Goal: Transaction & Acquisition: Book appointment/travel/reservation

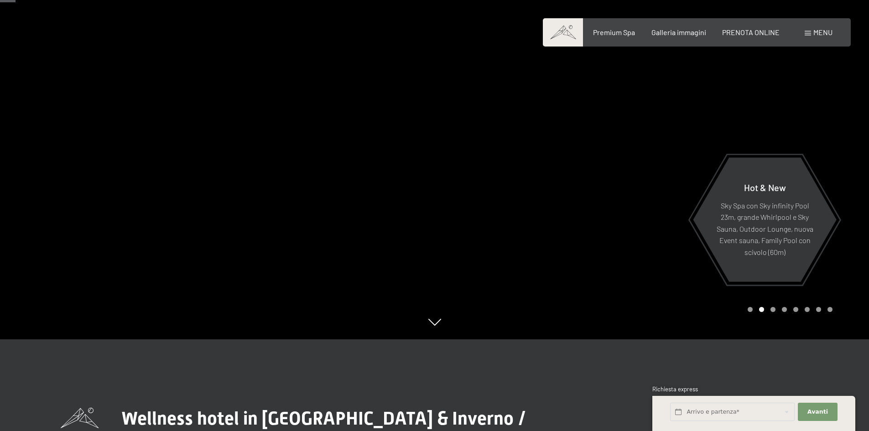
scroll to position [91, 0]
drag, startPoint x: 628, startPoint y: 229, endPoint x: 197, endPoint y: 221, distance: 431.8
click at [244, 340] on div at bounding box center [435, 340] width 748 height 0
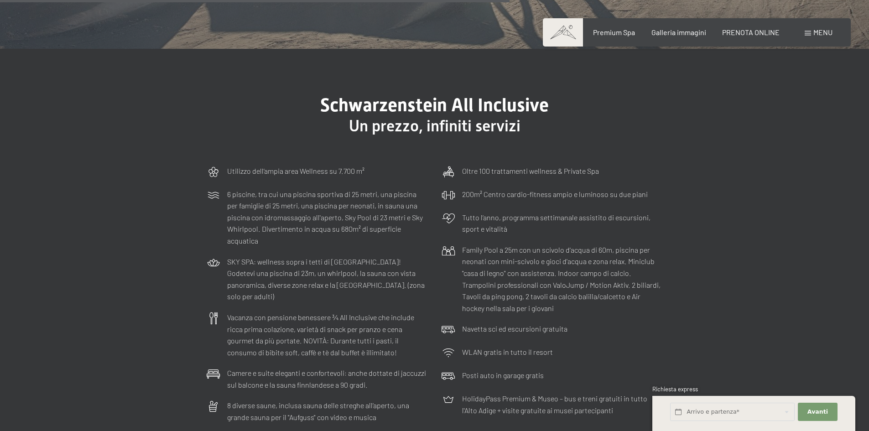
scroll to position [2690, 0]
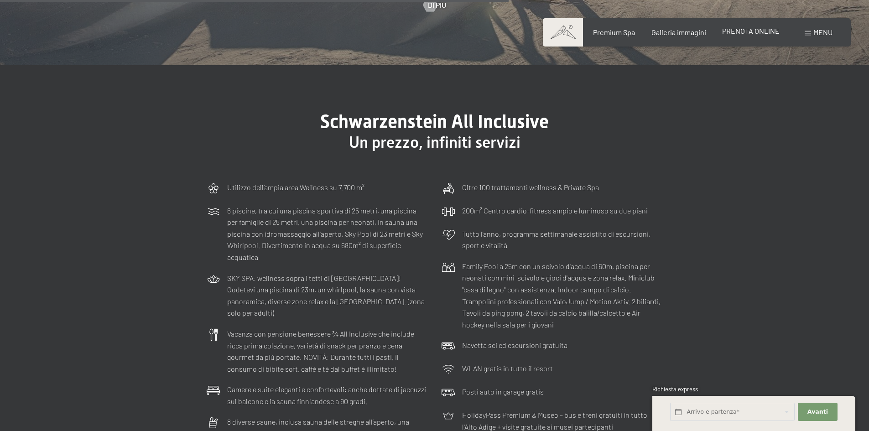
click at [764, 27] on span "PRENOTA ONLINE" at bounding box center [750, 30] width 57 height 9
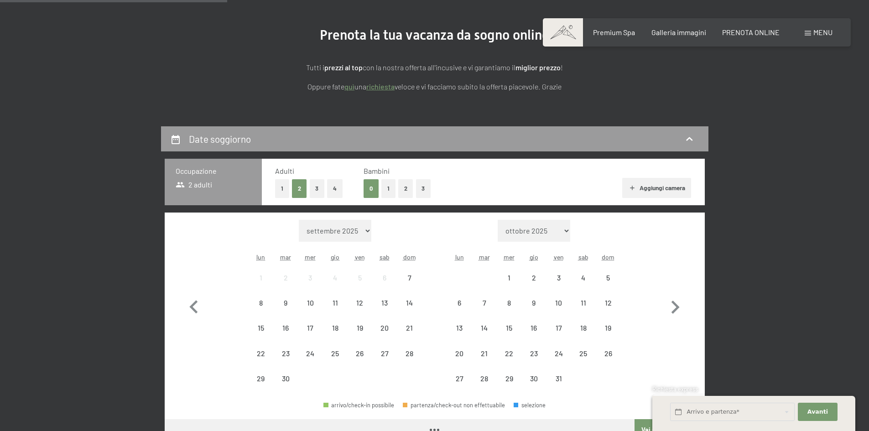
scroll to position [228, 0]
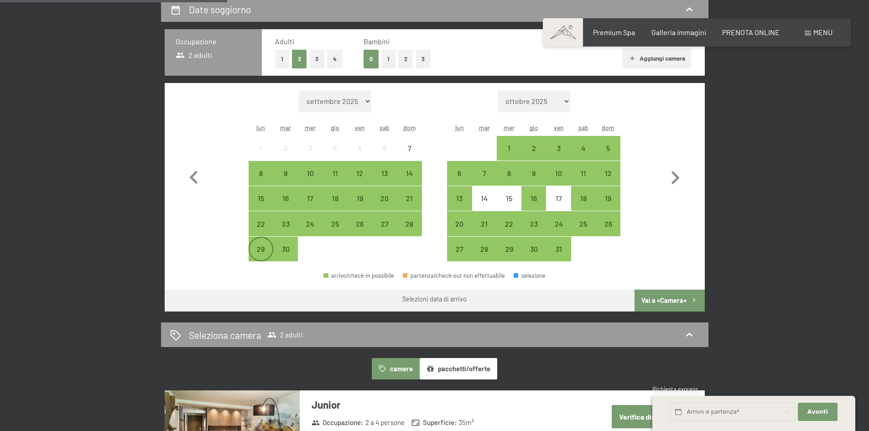
click at [264, 246] on div "29" at bounding box center [260, 256] width 23 height 23
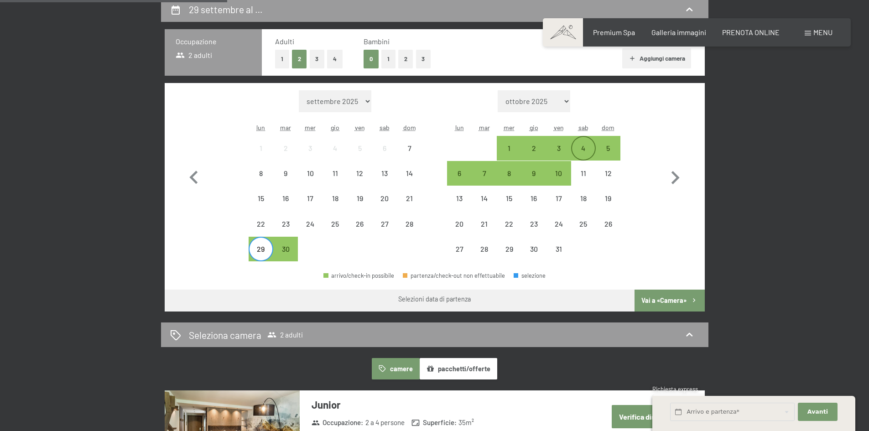
click at [575, 146] on div "4" at bounding box center [583, 156] width 23 height 23
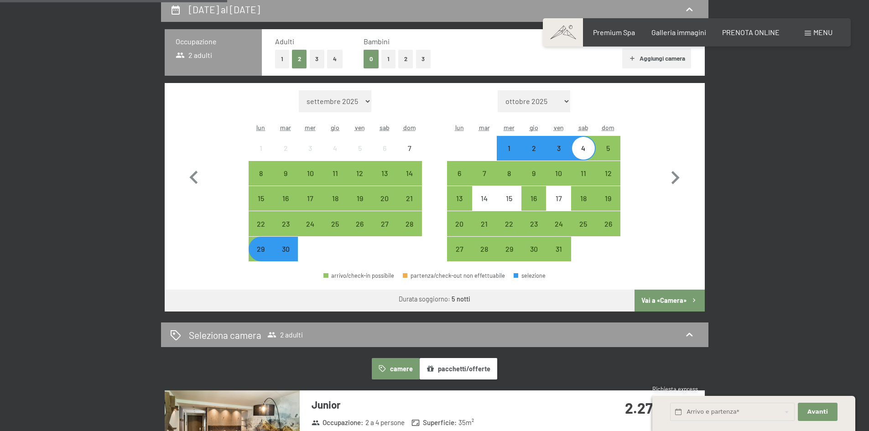
click at [674, 303] on button "Vai a «Camera»" at bounding box center [669, 301] width 70 height 22
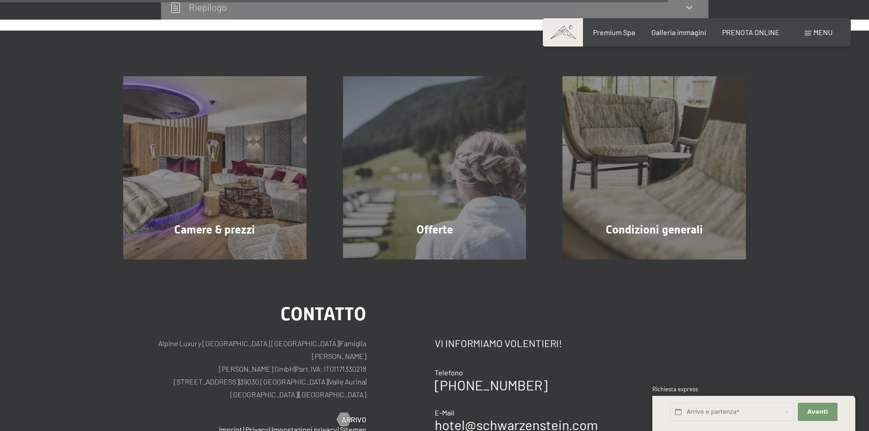
scroll to position [1912, 0]
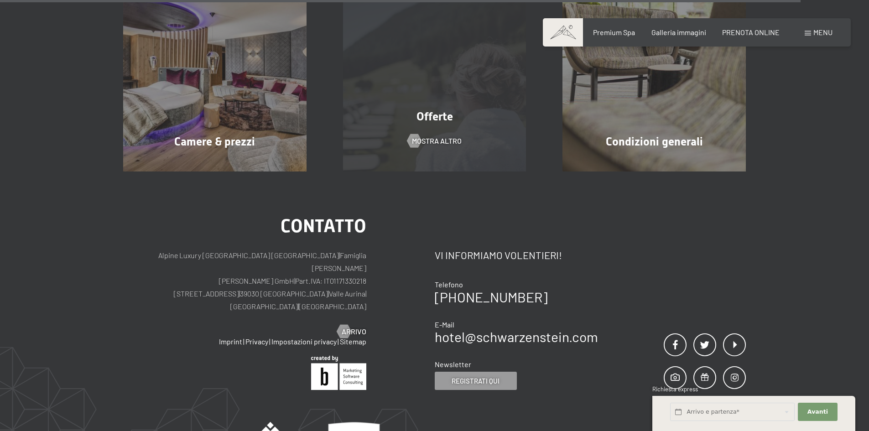
click at [415, 162] on div "Offerte mostra altro" at bounding box center [435, 79] width 220 height 183
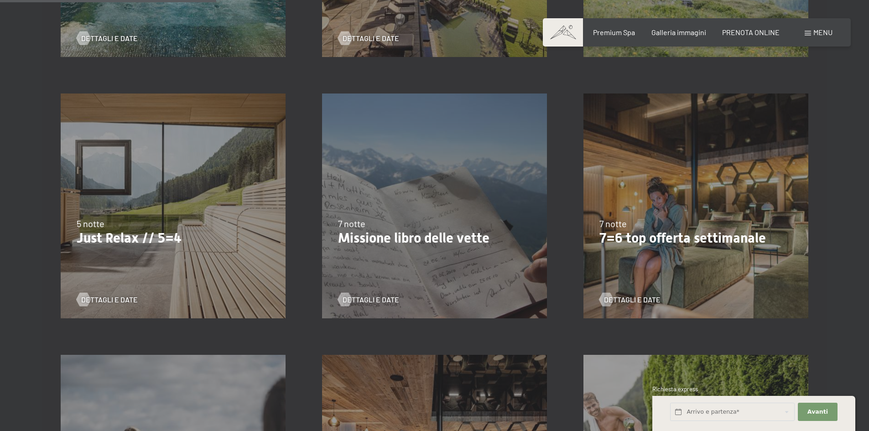
scroll to position [456, 0]
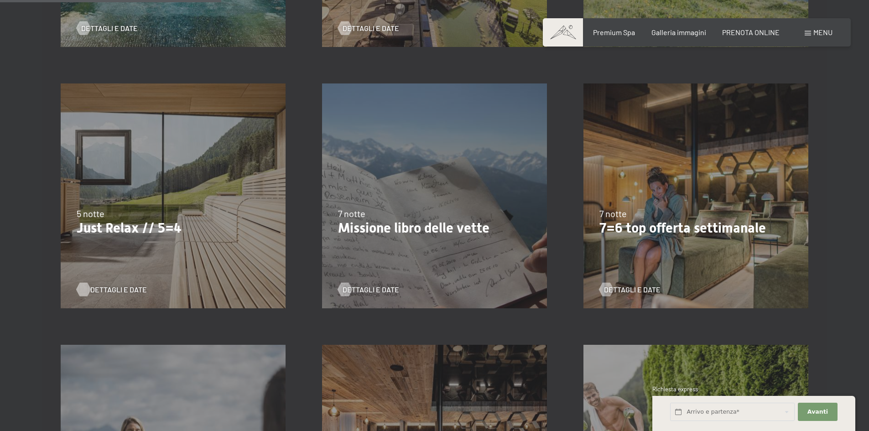
click at [103, 284] on span "Dettagli e Date" at bounding box center [118, 289] width 57 height 10
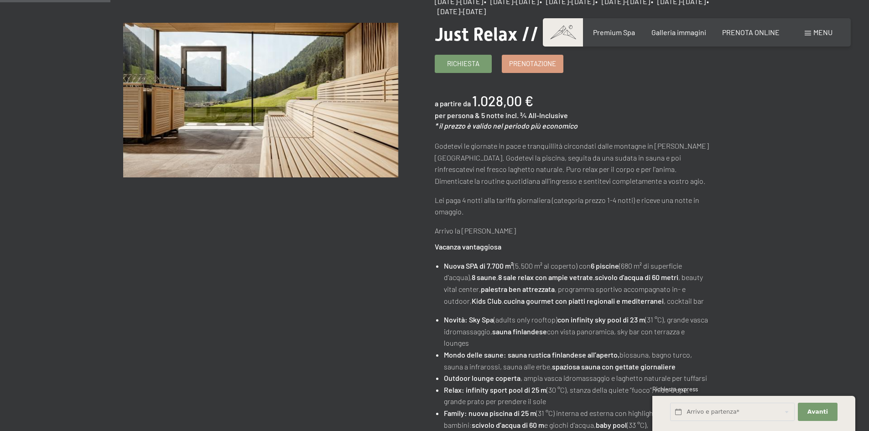
scroll to position [46, 0]
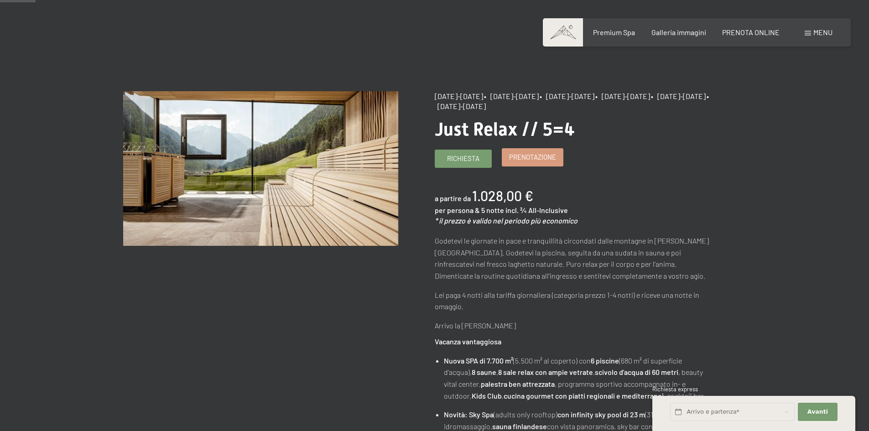
click at [517, 161] on span "Prenotazione" at bounding box center [532, 157] width 47 height 10
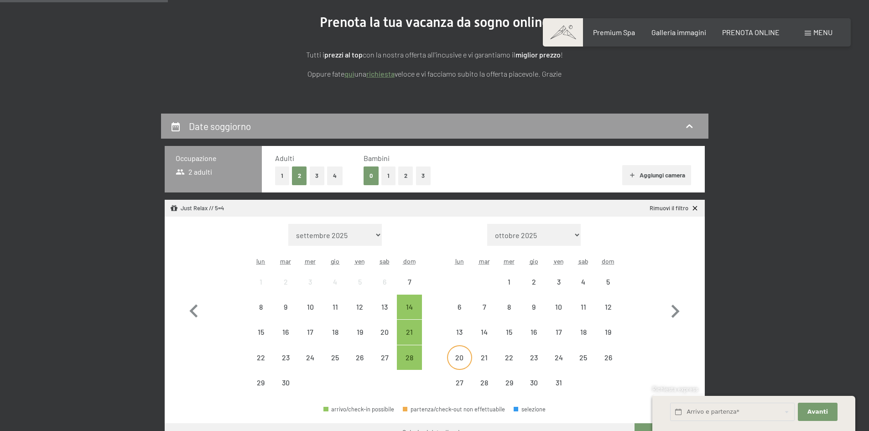
scroll to position [228, 0]
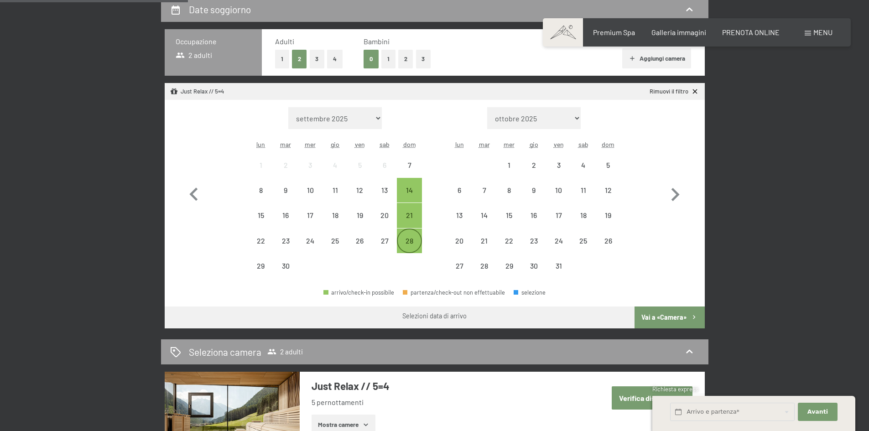
click at [416, 236] on div "28" at bounding box center [409, 240] width 23 height 23
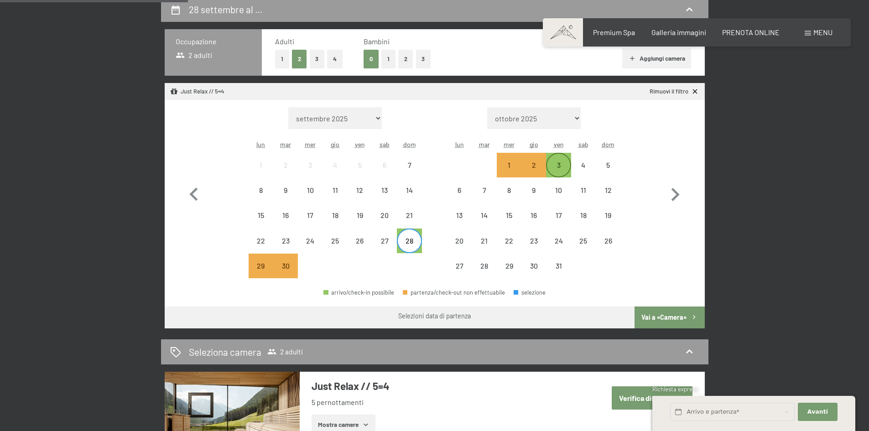
click at [554, 163] on div "3" at bounding box center [558, 172] width 23 height 23
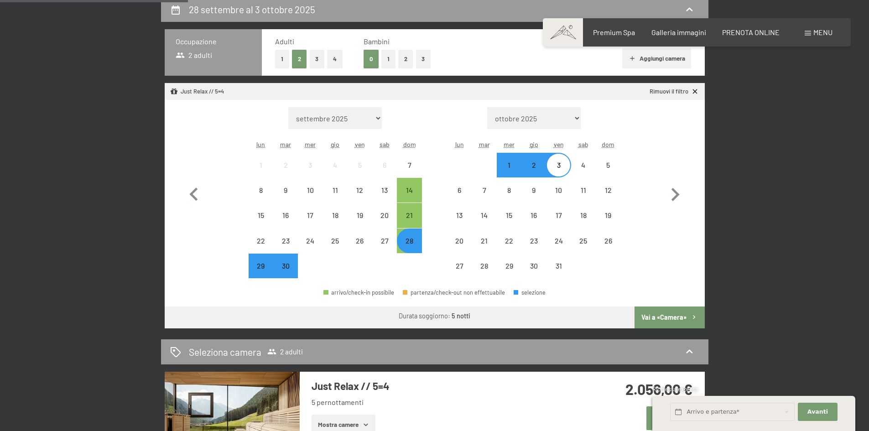
click at [665, 317] on button "Vai a «Camera»" at bounding box center [669, 317] width 70 height 22
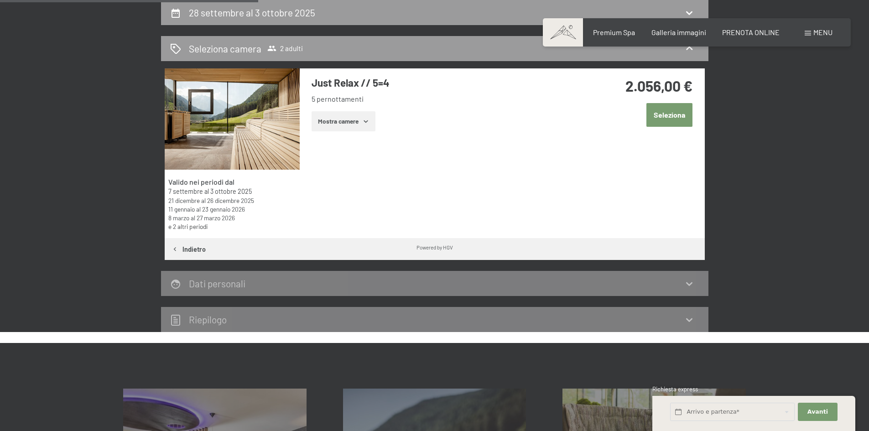
scroll to position [179, 0]
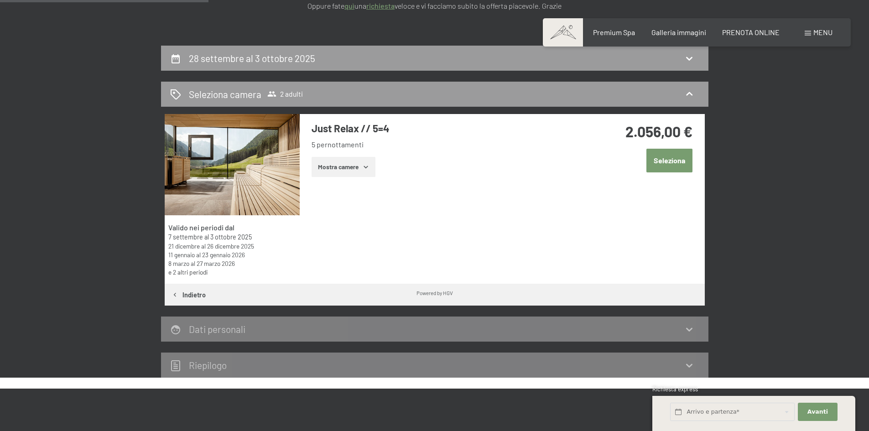
click at [356, 165] on button "Mostra camere" at bounding box center [343, 167] width 64 height 20
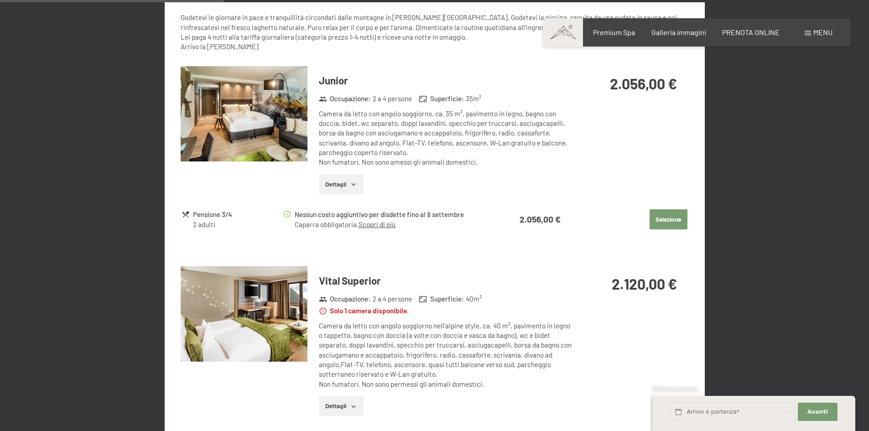
scroll to position [453, 0]
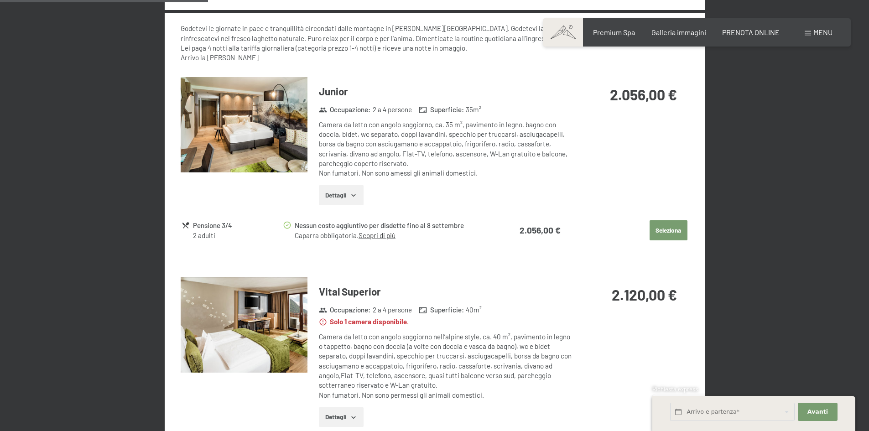
click at [348, 193] on button "Dettagli" at bounding box center [341, 195] width 44 height 20
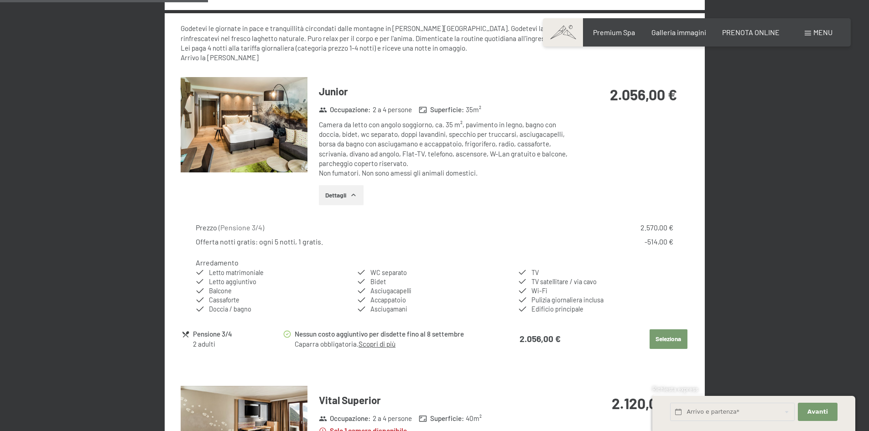
click at [254, 108] on img at bounding box center [244, 124] width 127 height 95
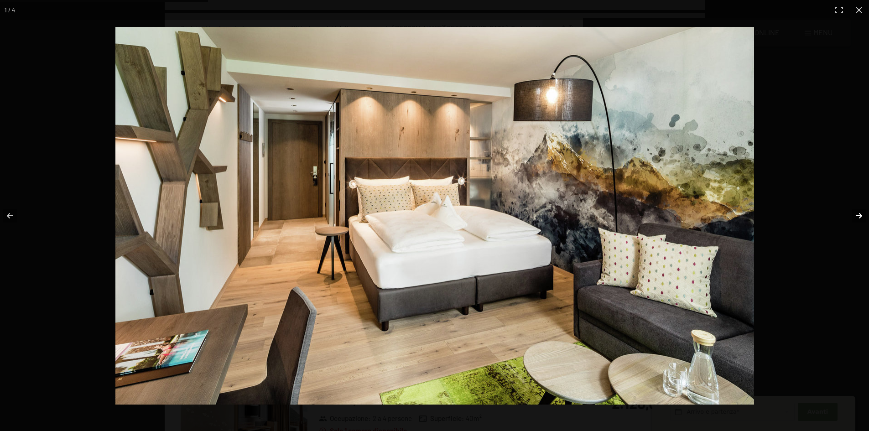
click at [859, 210] on button "button" at bounding box center [853, 216] width 32 height 46
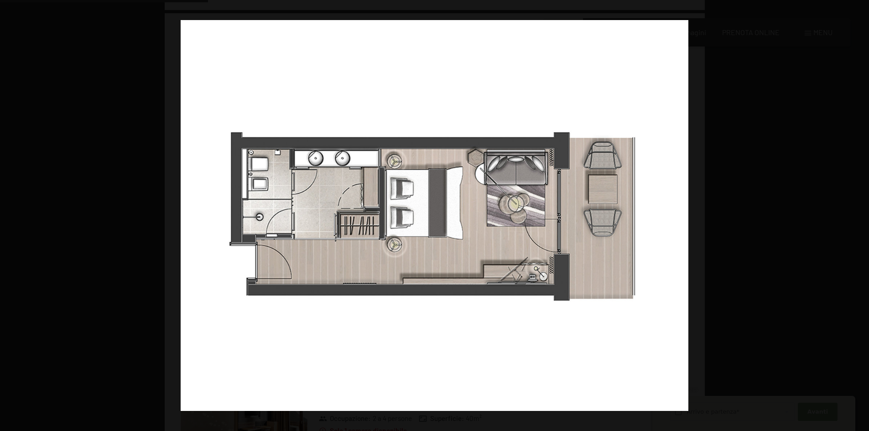
click at [858, 211] on button "button" at bounding box center [853, 216] width 32 height 46
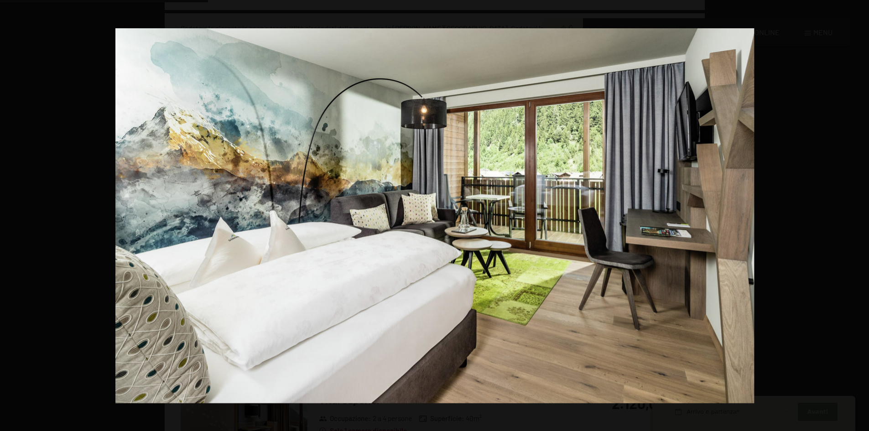
click at [858, 211] on button "button" at bounding box center [853, 216] width 32 height 46
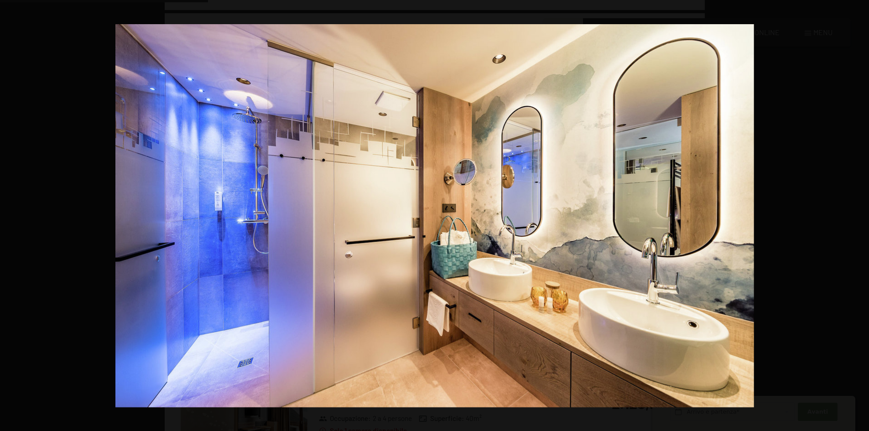
click at [858, 211] on button "button" at bounding box center [853, 216] width 32 height 46
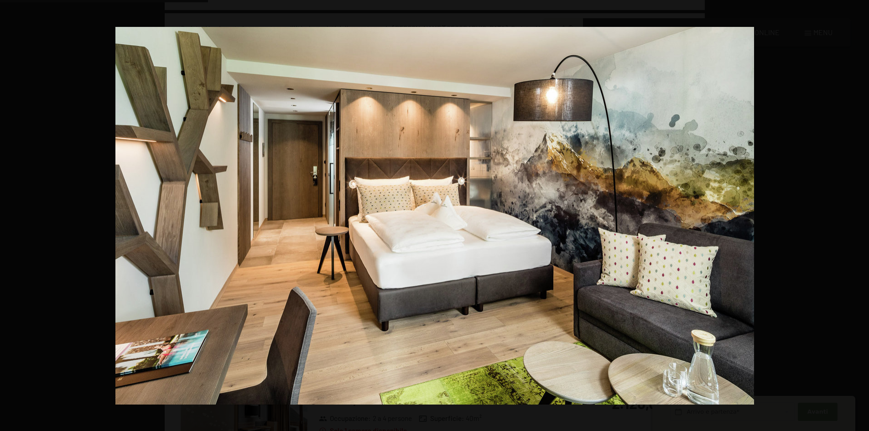
click at [858, 211] on button "button" at bounding box center [853, 216] width 32 height 46
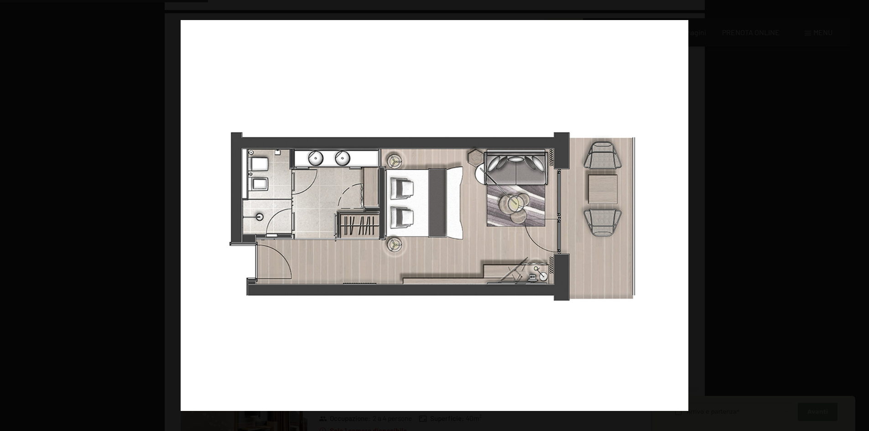
click at [858, 211] on button "button" at bounding box center [853, 216] width 32 height 46
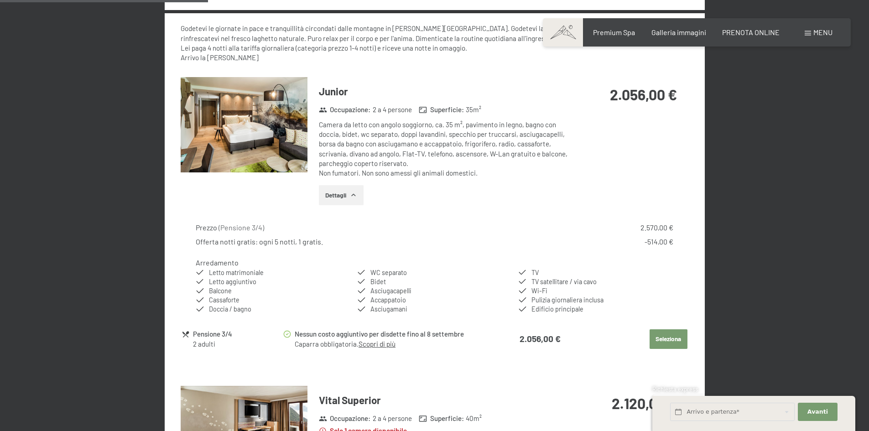
click at [0, 0] on div at bounding box center [0, 0] width 0 height 0
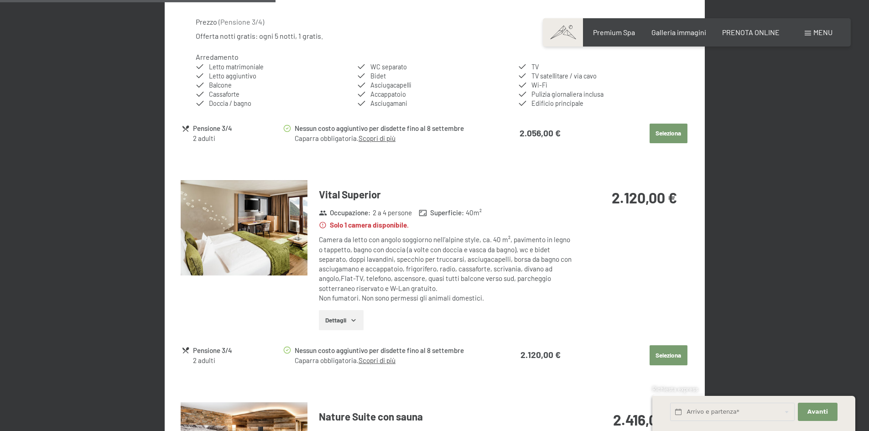
scroll to position [681, 0]
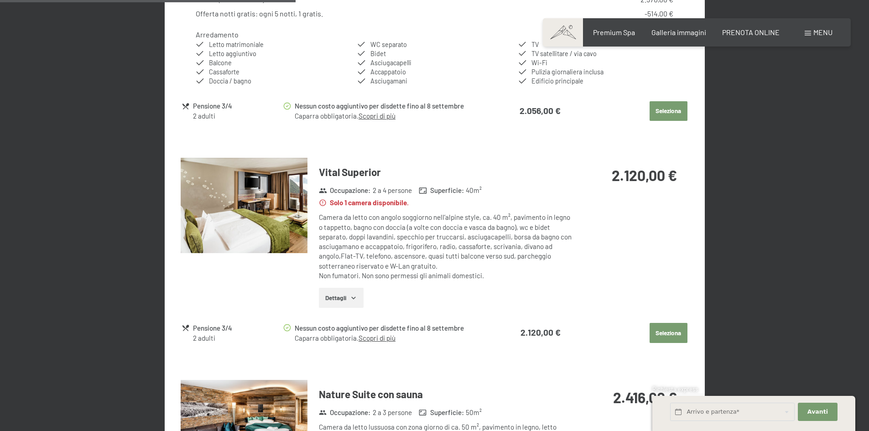
click at [347, 296] on button "Dettagli" at bounding box center [341, 298] width 44 height 20
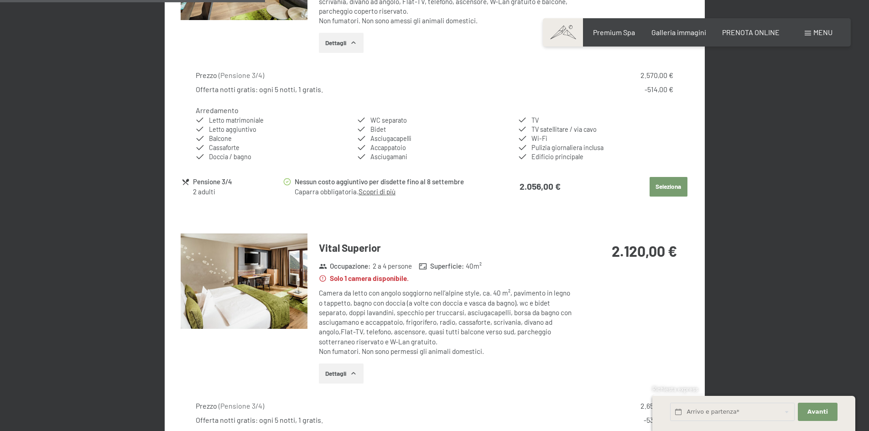
scroll to position [590, 0]
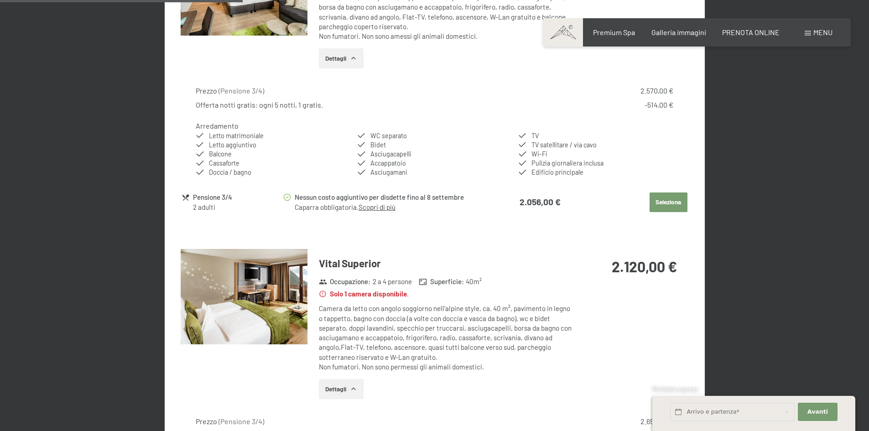
click at [238, 278] on img at bounding box center [244, 296] width 127 height 95
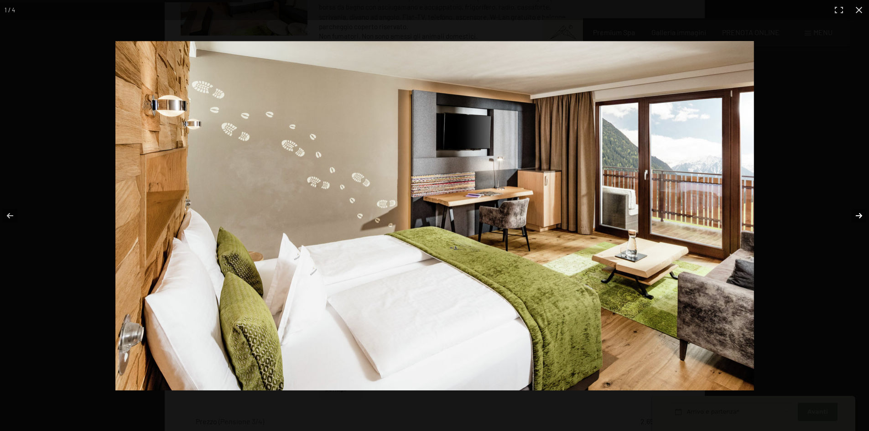
click at [862, 217] on button "button" at bounding box center [853, 216] width 32 height 46
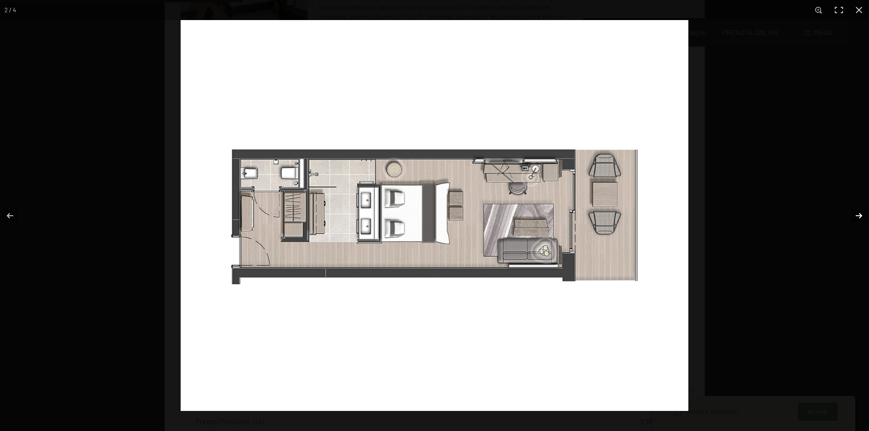
click at [862, 217] on button "button" at bounding box center [853, 216] width 32 height 46
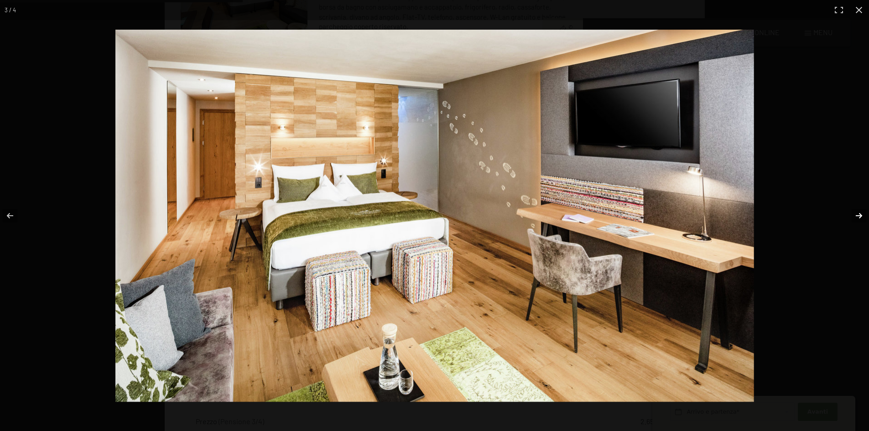
click at [862, 217] on button "button" at bounding box center [853, 216] width 32 height 46
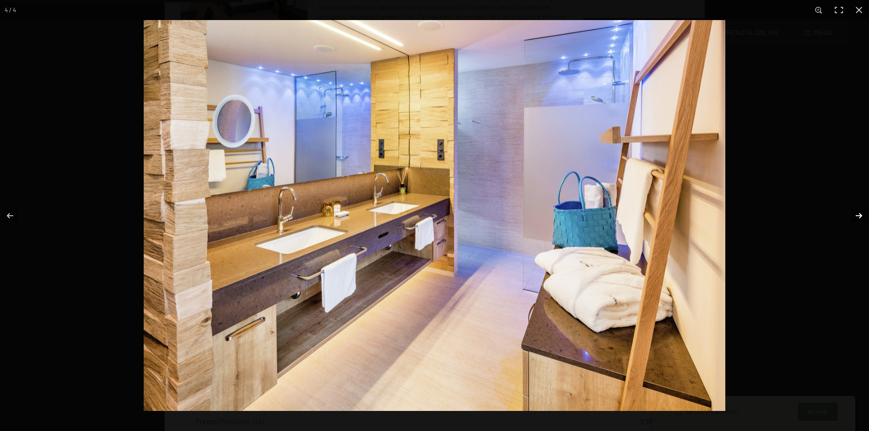
click at [862, 217] on button "button" at bounding box center [853, 216] width 32 height 46
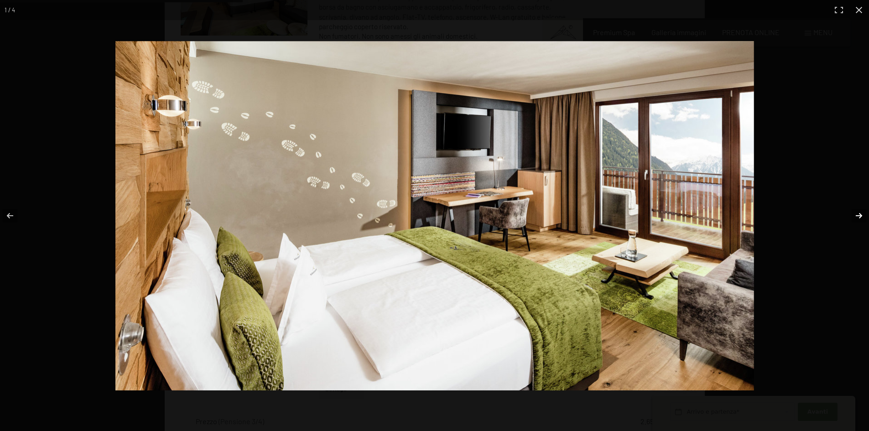
click at [862, 217] on button "button" at bounding box center [853, 216] width 32 height 46
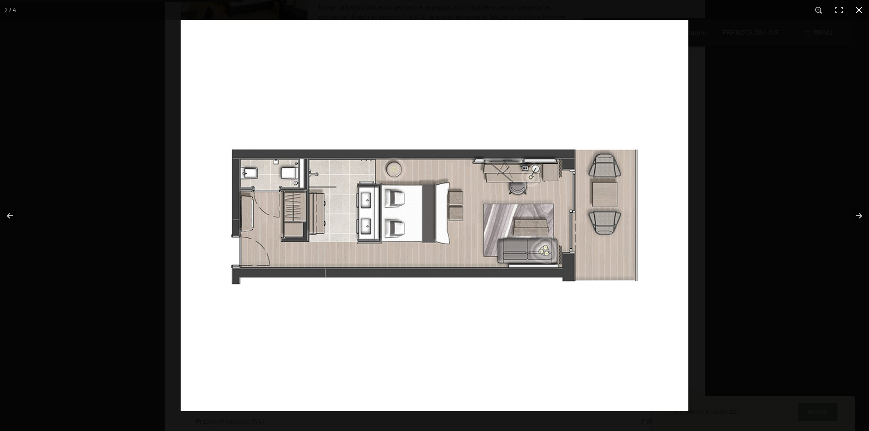
click at [859, 12] on button "button" at bounding box center [858, 10] width 20 height 20
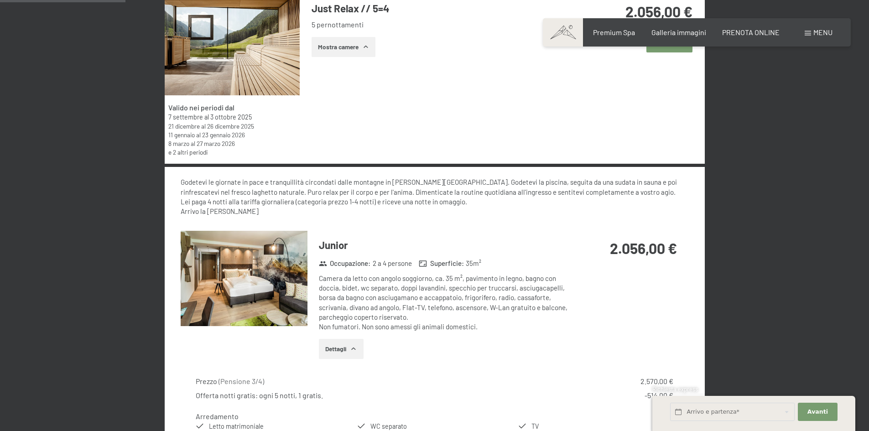
scroll to position [316, 0]
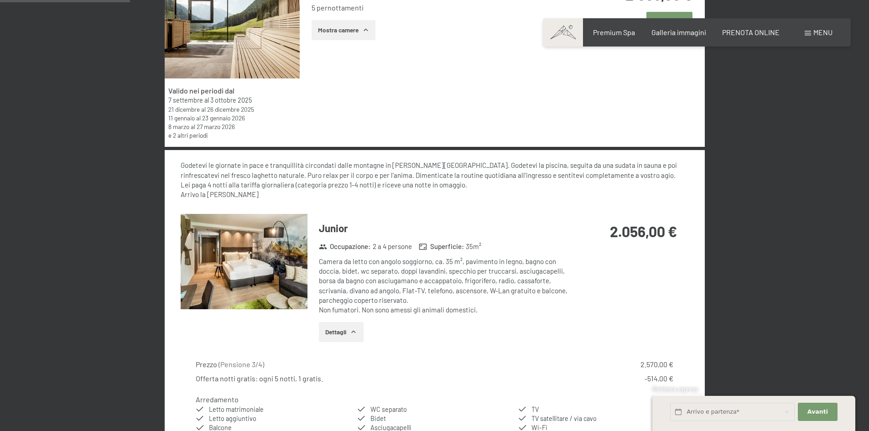
click at [267, 283] on img at bounding box center [244, 261] width 127 height 95
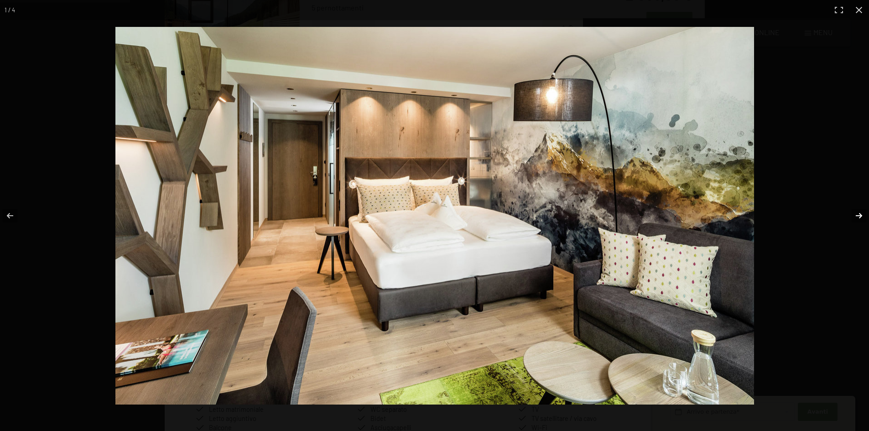
click at [856, 217] on button "button" at bounding box center [853, 216] width 32 height 46
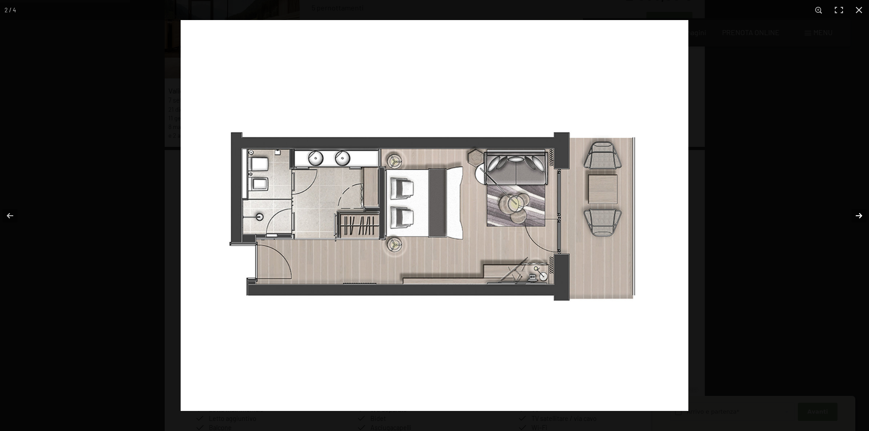
click at [856, 217] on button "button" at bounding box center [853, 216] width 32 height 46
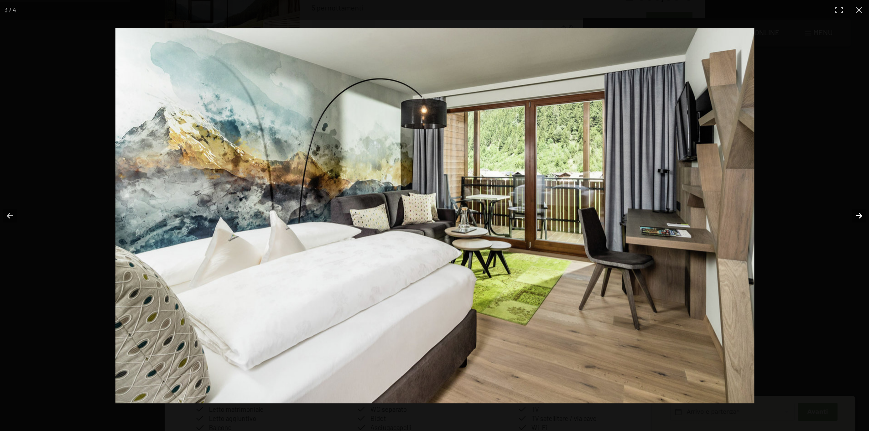
click at [856, 217] on button "button" at bounding box center [853, 216] width 32 height 46
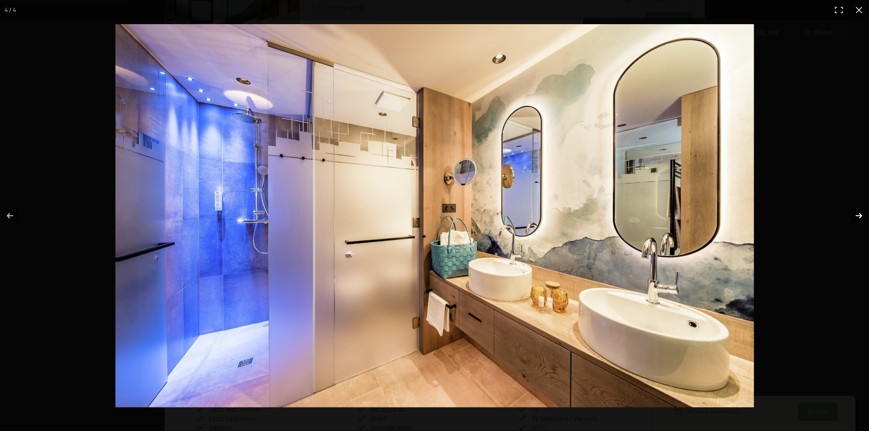
click at [856, 217] on button "button" at bounding box center [853, 216] width 32 height 46
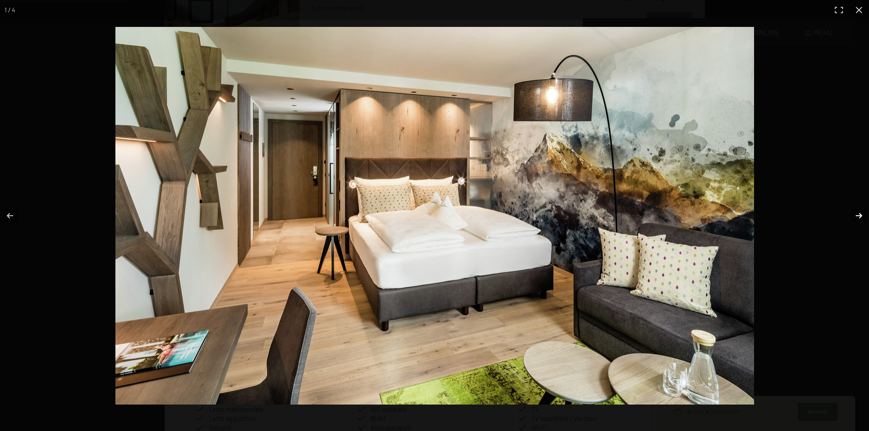
click at [856, 217] on button "button" at bounding box center [853, 216] width 32 height 46
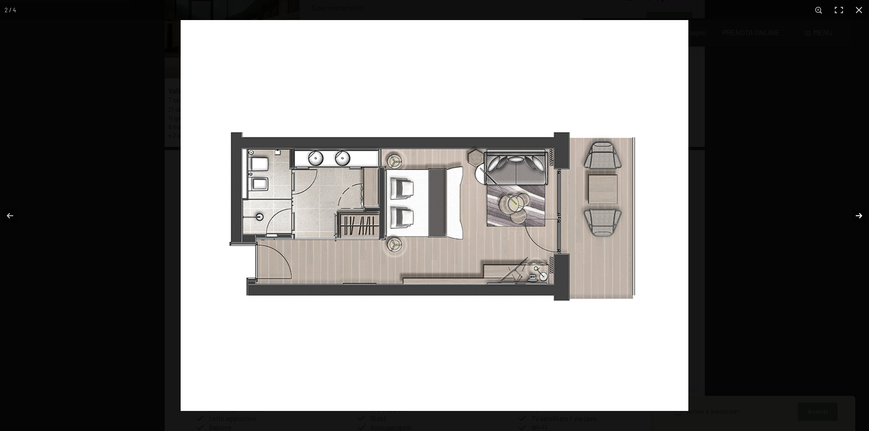
click at [856, 217] on button "button" at bounding box center [853, 216] width 32 height 46
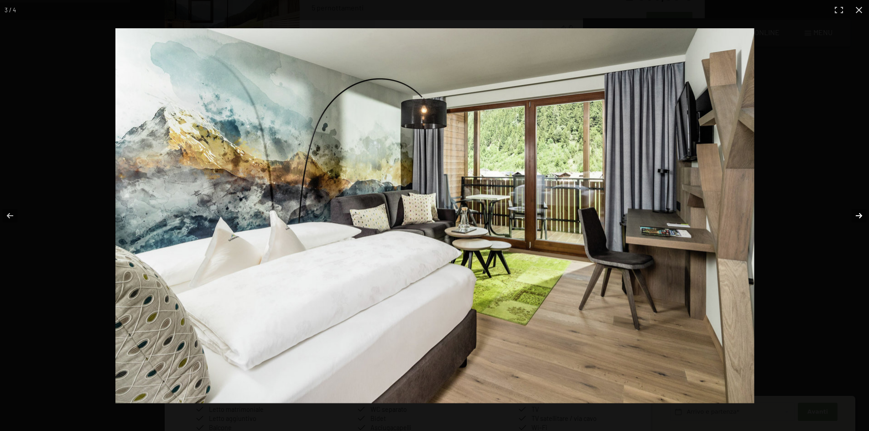
click at [856, 217] on button "button" at bounding box center [853, 216] width 32 height 46
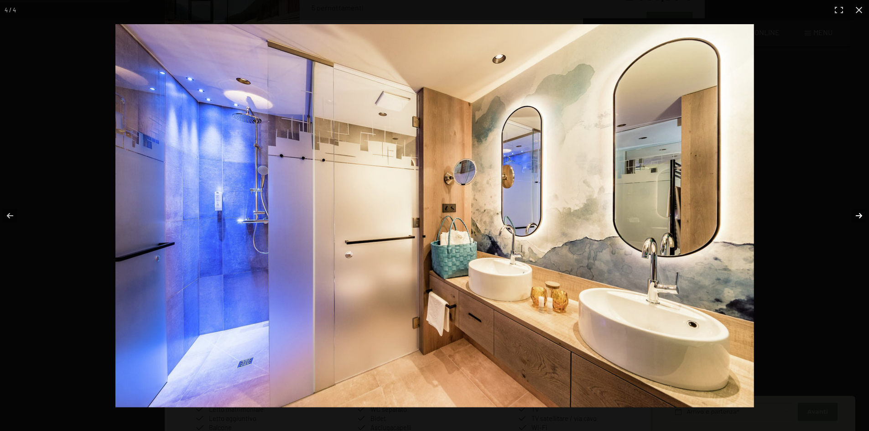
click at [856, 217] on button "button" at bounding box center [853, 216] width 32 height 46
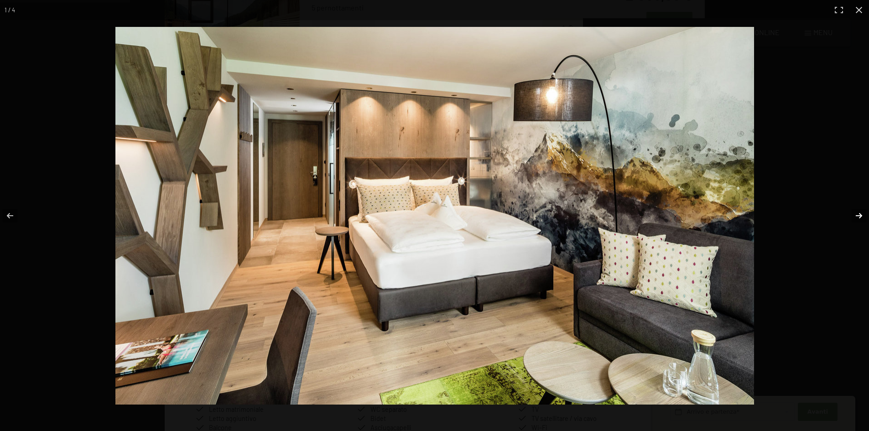
click at [856, 217] on button "button" at bounding box center [853, 216] width 32 height 46
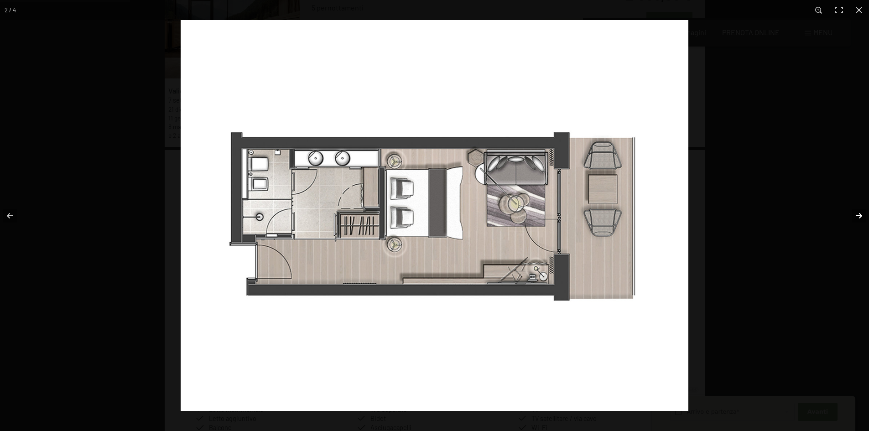
click at [856, 217] on button "button" at bounding box center [853, 216] width 32 height 46
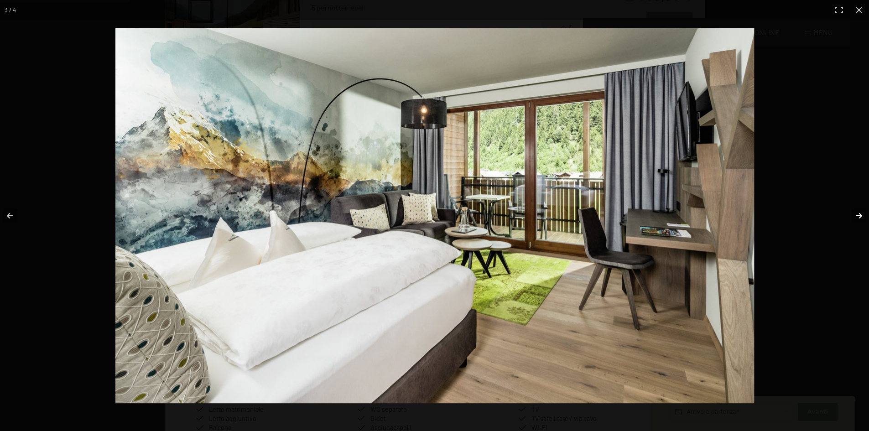
click at [856, 217] on button "button" at bounding box center [853, 216] width 32 height 46
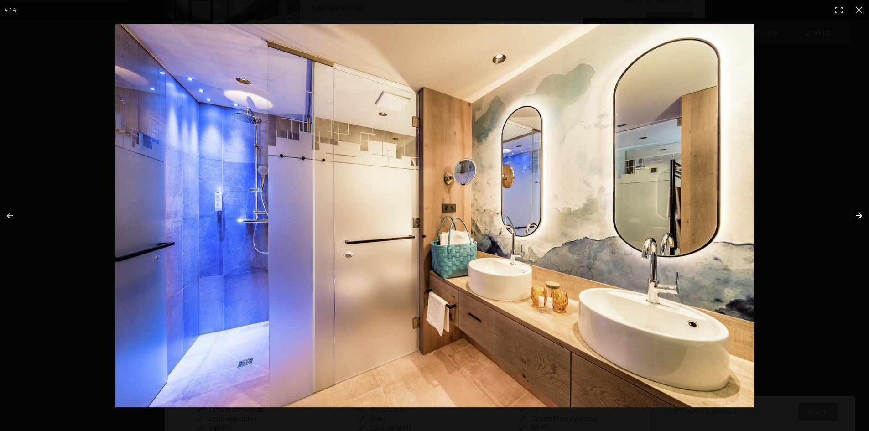
click at [856, 217] on button "button" at bounding box center [853, 216] width 32 height 46
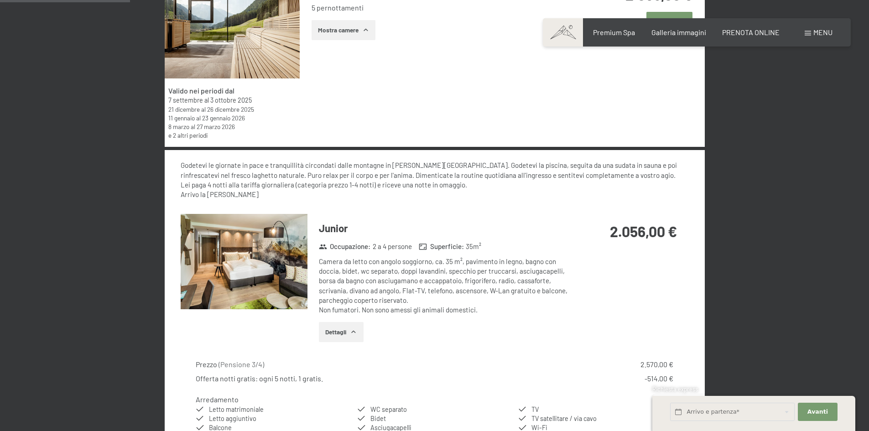
click at [0, 0] on button "button" at bounding box center [0, 0] width 0 height 0
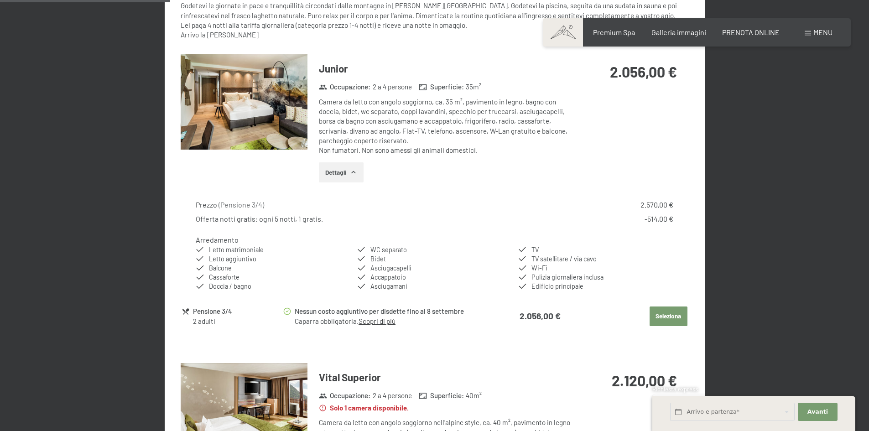
scroll to position [593, 0]
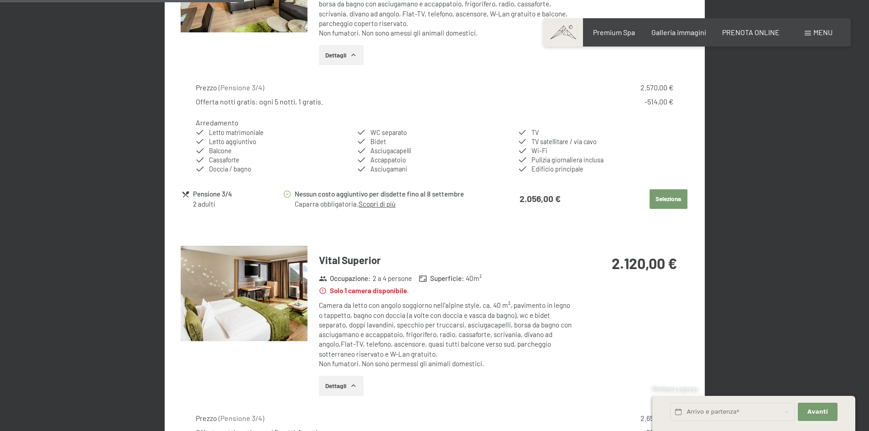
click at [664, 198] on button "Seleziona" at bounding box center [668, 199] width 38 height 20
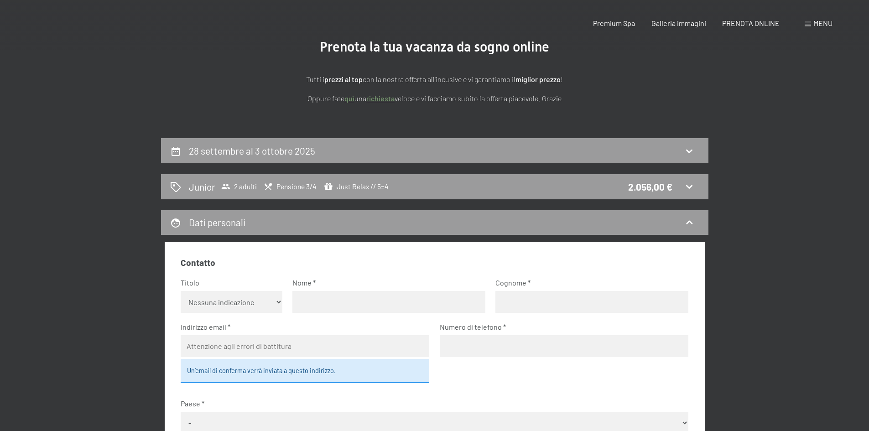
scroll to position [0, 0]
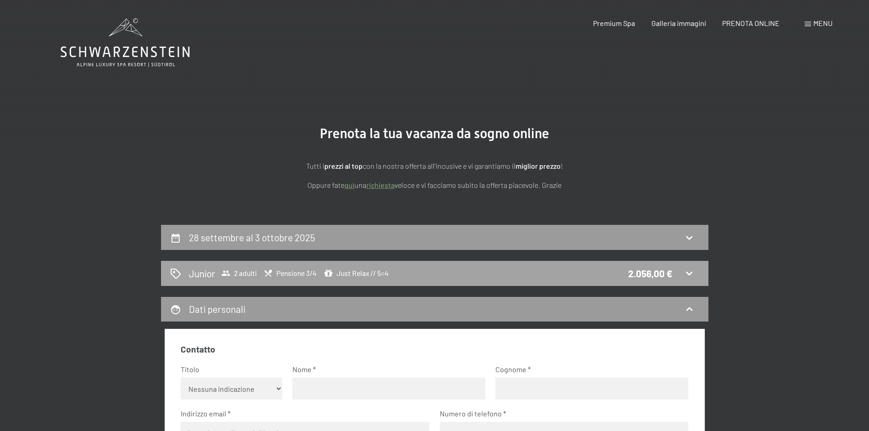
click at [684, 275] on icon at bounding box center [688, 273] width 11 height 11
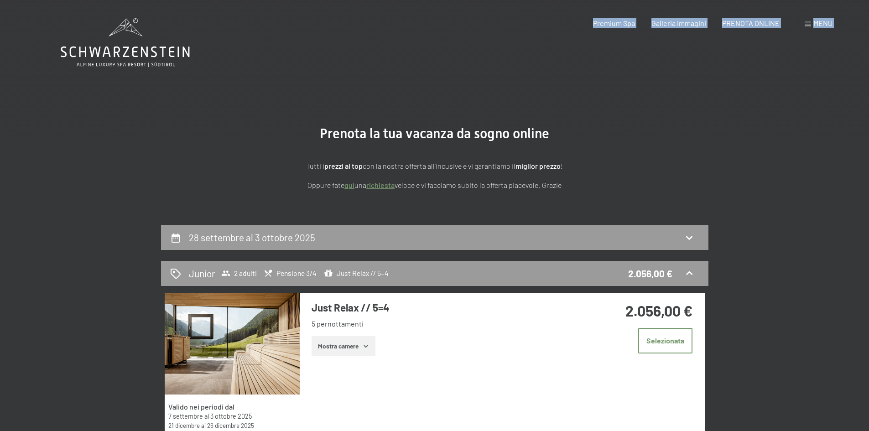
drag, startPoint x: 58, startPoint y: 52, endPoint x: 183, endPoint y: 47, distance: 124.6
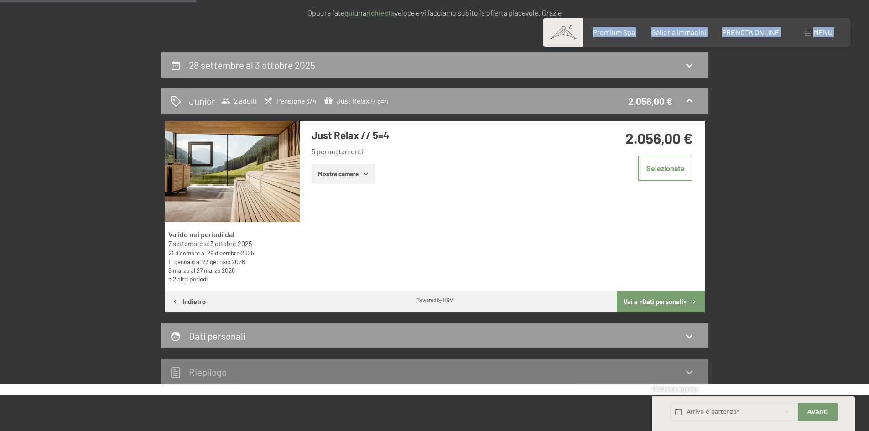
scroll to position [182, 0]
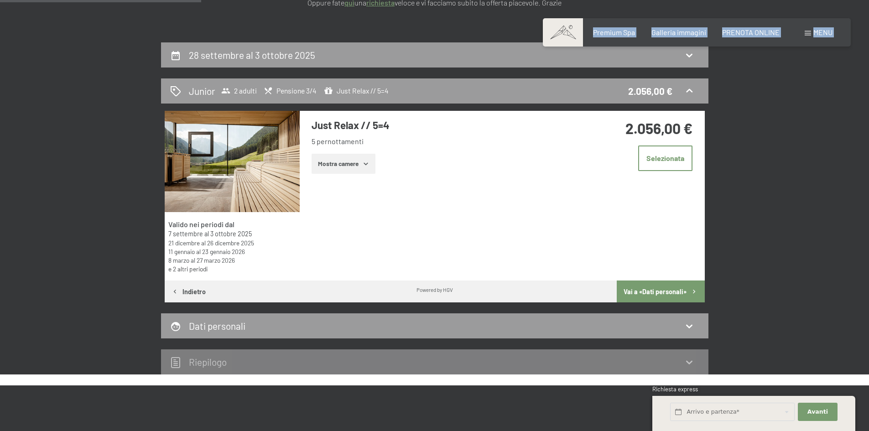
click at [675, 294] on button "Vai a «Dati personali»" at bounding box center [660, 291] width 88 height 22
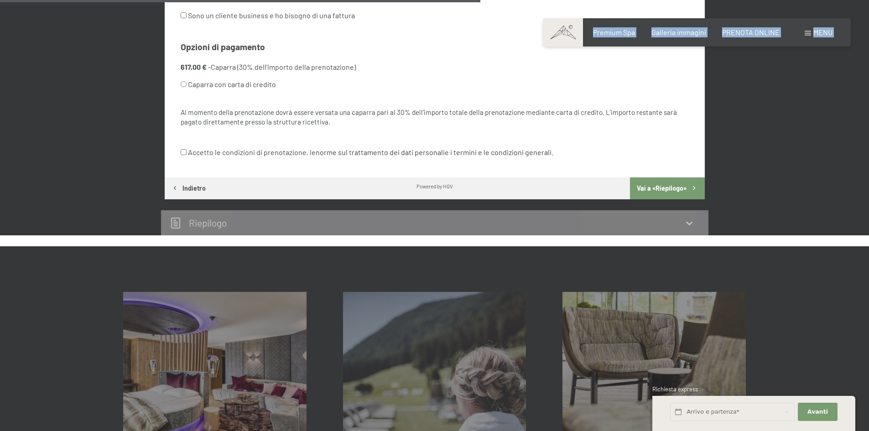
scroll to position [590, 0]
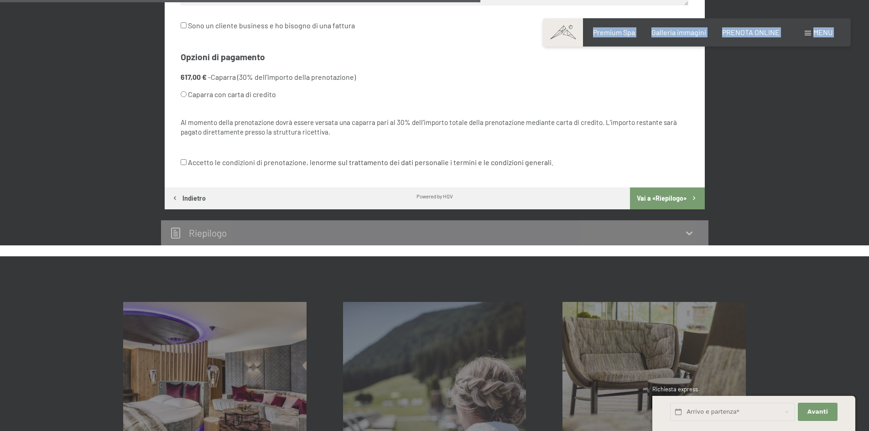
click at [185, 95] on input "Caparra con carta di credito" at bounding box center [184, 94] width 6 height 6
radio input "true"
click at [185, 94] on input "Caparra con carta di credito" at bounding box center [184, 94] width 6 height 6
click at [182, 91] on input "Caparra con carta di credito" at bounding box center [184, 94] width 6 height 6
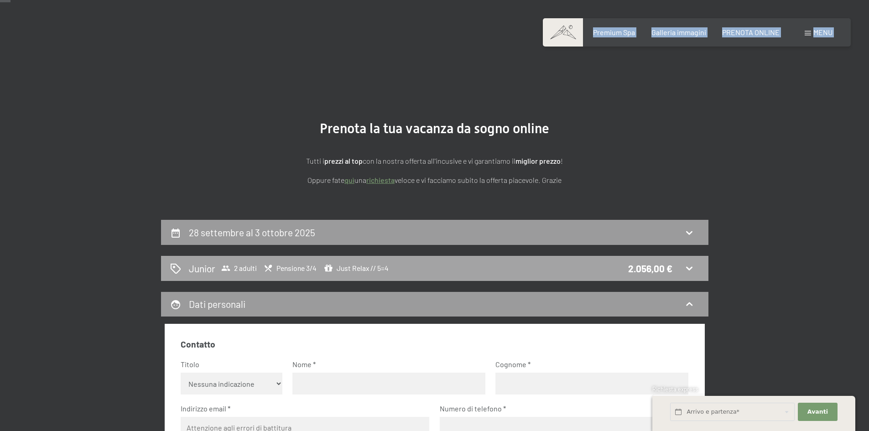
scroll to position [0, 0]
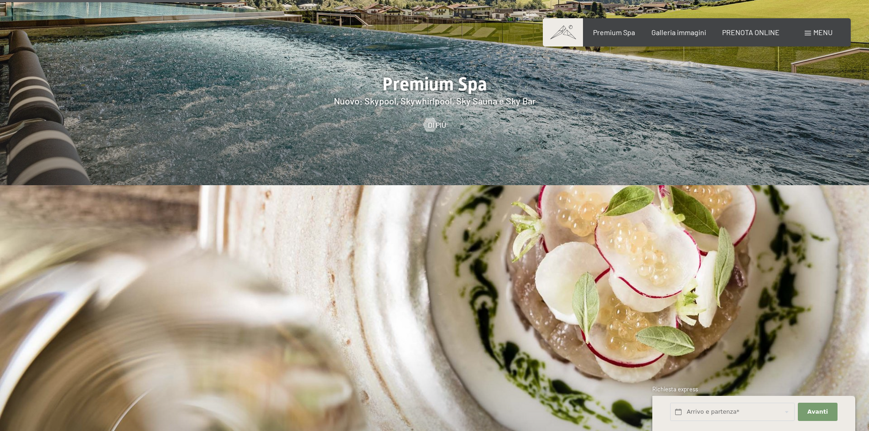
scroll to position [1459, 0]
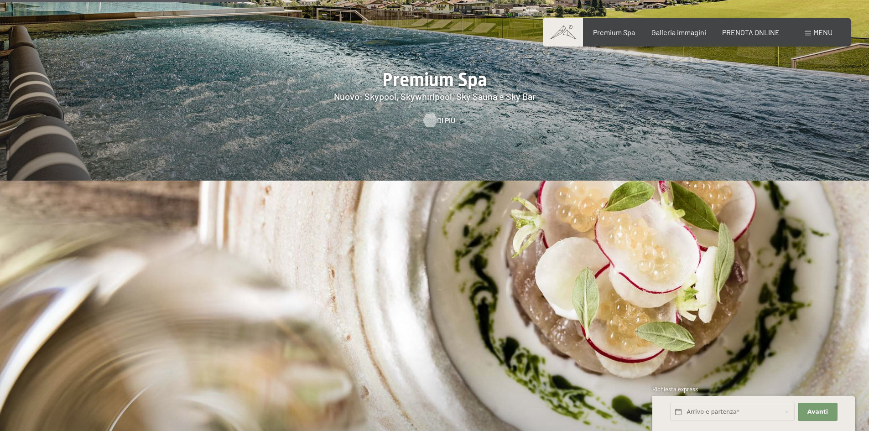
click at [434, 114] on div at bounding box center [430, 121] width 8 height 14
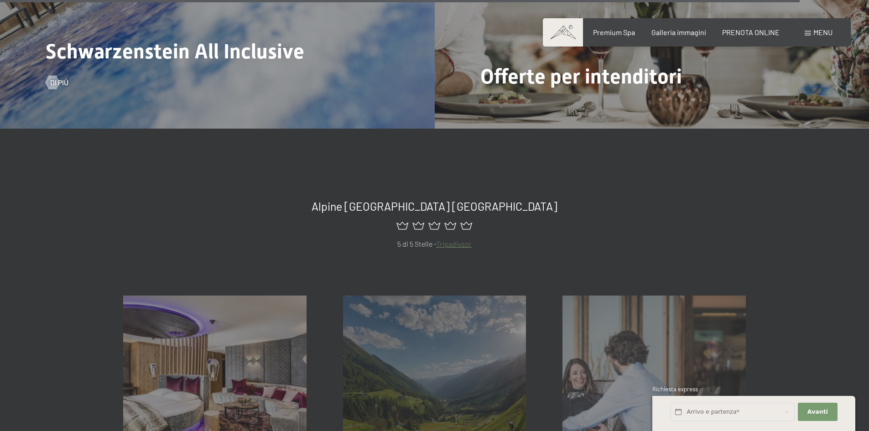
scroll to position [4192, 0]
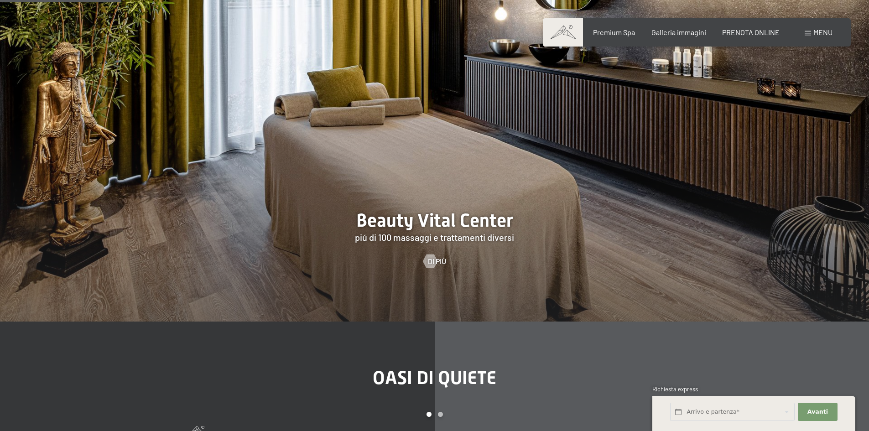
scroll to position [957, 0]
